Goal: Information Seeking & Learning: Check status

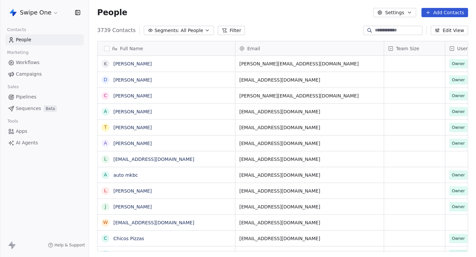
scroll to position [227, 387]
click at [44, 71] on link "Campaigns" at bounding box center [44, 74] width 78 height 11
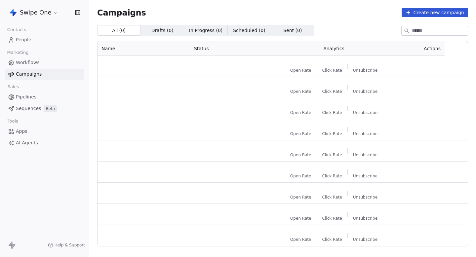
click at [42, 11] on html "Swipe One Contacts People Marketing Workflows Campaigns Sales Pipelines Sequenc…" at bounding box center [238, 128] width 476 height 257
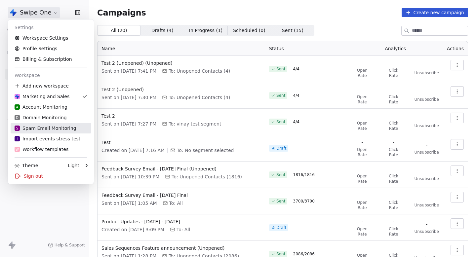
click at [46, 130] on div "S Spam Email Monitoring" at bounding box center [46, 128] width 62 height 7
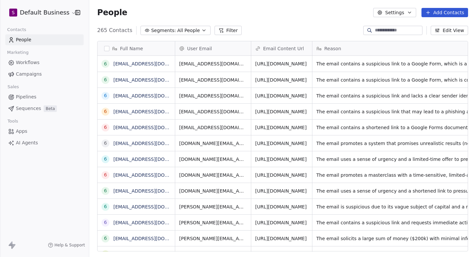
click at [231, 32] on button "Filter" at bounding box center [228, 30] width 27 height 9
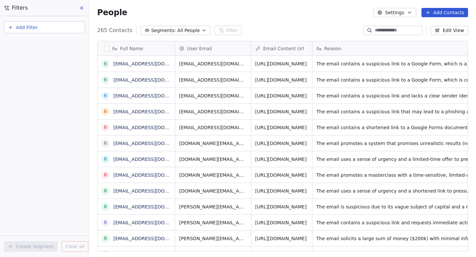
click at [62, 32] on button "Add Filter" at bounding box center [44, 28] width 81 height 12
click at [44, 42] on span "Contact properties" at bounding box center [32, 43] width 43 height 7
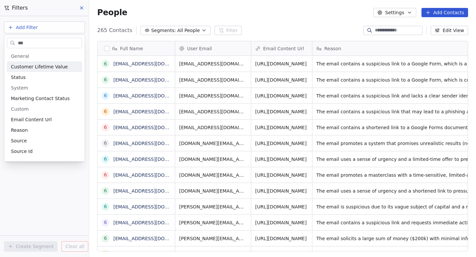
type input "****"
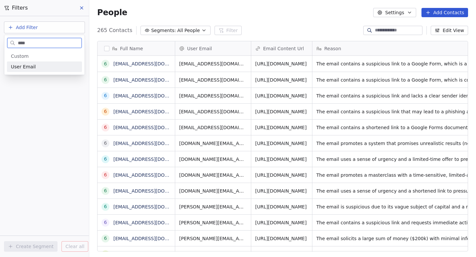
click at [40, 67] on div "User Email" at bounding box center [44, 67] width 67 height 7
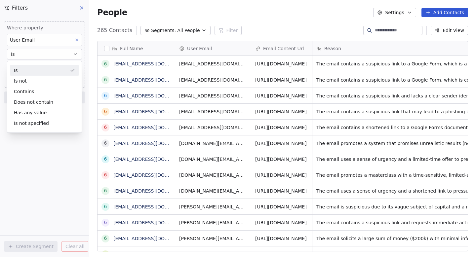
click at [38, 70] on div "Is" at bounding box center [44, 70] width 69 height 11
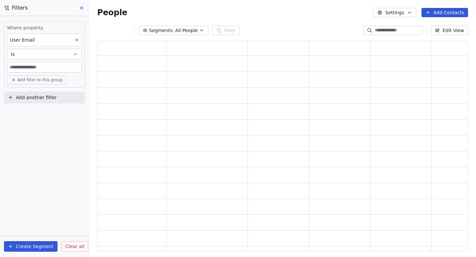
click at [38, 70] on input at bounding box center [44, 68] width 74 height 10
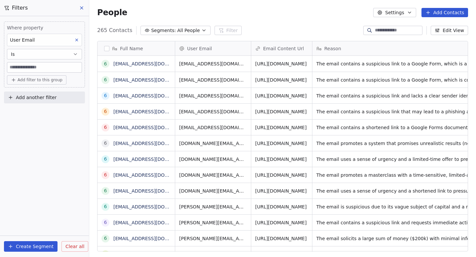
paste input "**********"
type input "**********"
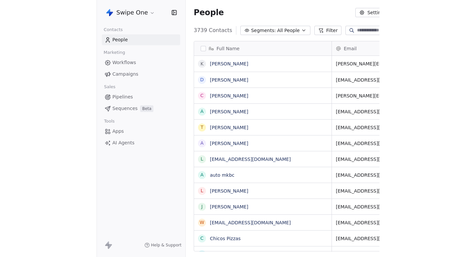
scroll to position [227, 387]
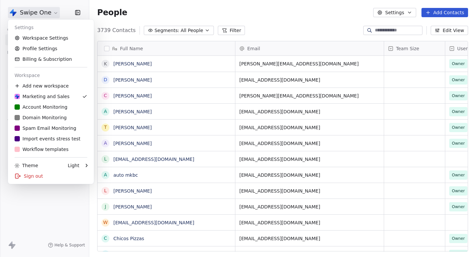
click at [37, 13] on html "Swipe One Contacts People Marketing Workflows Campaigns Sales Pipelines Sequenc…" at bounding box center [238, 128] width 476 height 257
click at [54, 129] on div "S Spam Email Monitoring" at bounding box center [46, 128] width 62 height 7
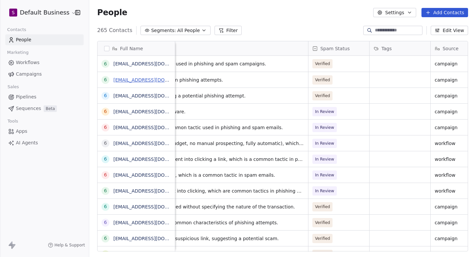
scroll to position [0, 381]
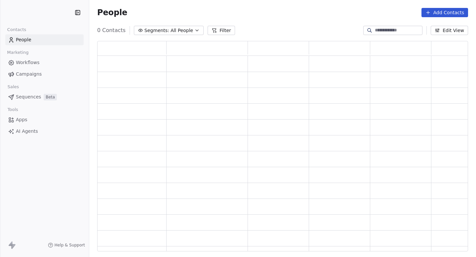
scroll to position [211, 371]
